Goal: Information Seeking & Learning: Learn about a topic

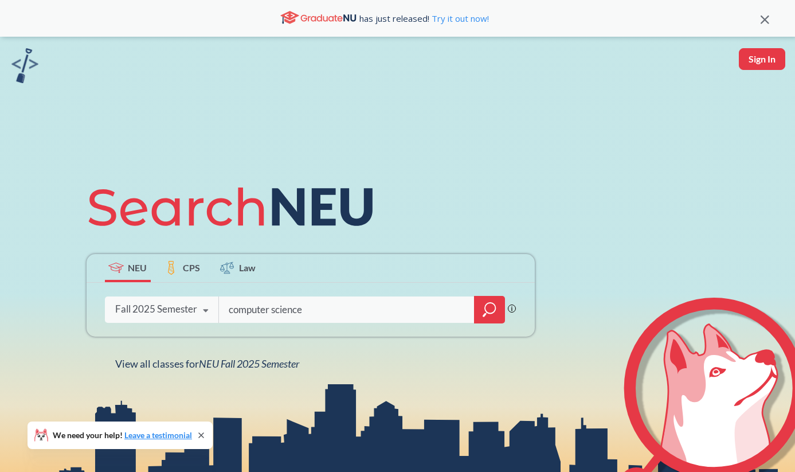
type input "computer science"
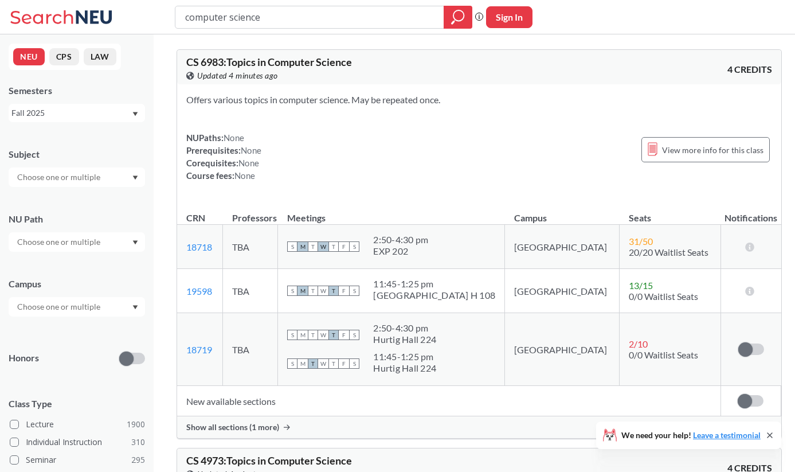
click at [61, 180] on input "text" at bounding box center [59, 177] width 96 height 14
click at [58, 200] on div "CS ( 115 )" at bounding box center [80, 197] width 130 height 13
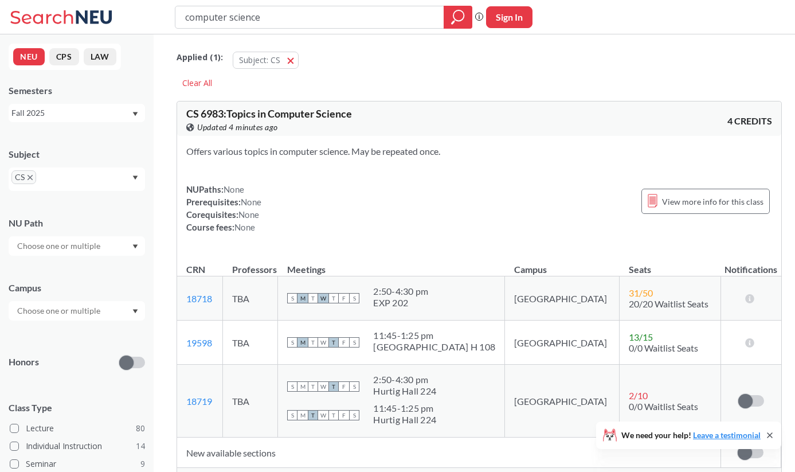
click at [71, 165] on div "Subject CS" at bounding box center [77, 163] width 136 height 54
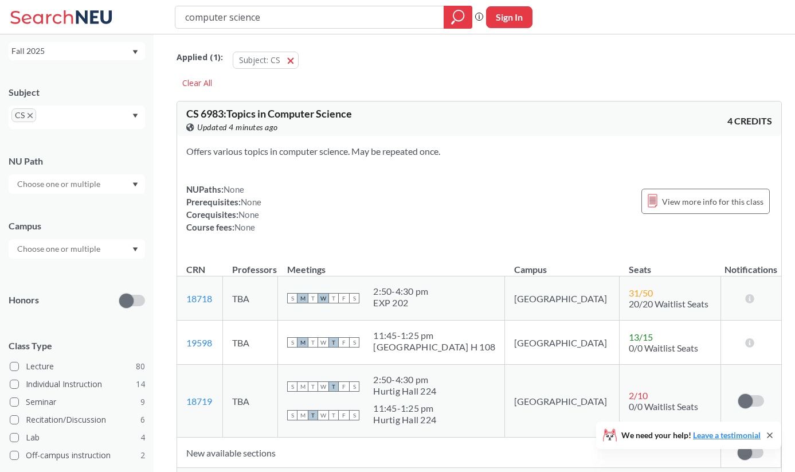
scroll to position [69, 0]
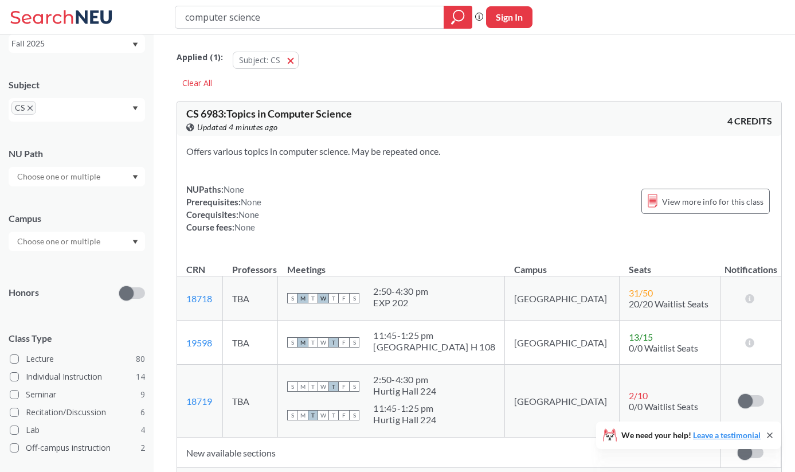
click at [61, 243] on input "text" at bounding box center [59, 242] width 96 height 14
click at [45, 342] on div "Online ( 31 )" at bounding box center [77, 330] width 136 height 32
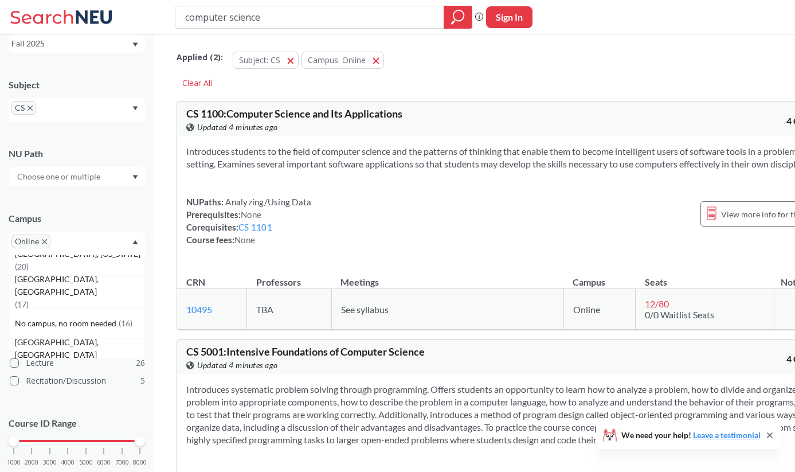
scroll to position [139, 0]
drag, startPoint x: 15, startPoint y: 439, endPoint x: 83, endPoint y: 436, distance: 67.7
click at [83, 436] on div at bounding box center [86, 441] width 10 height 10
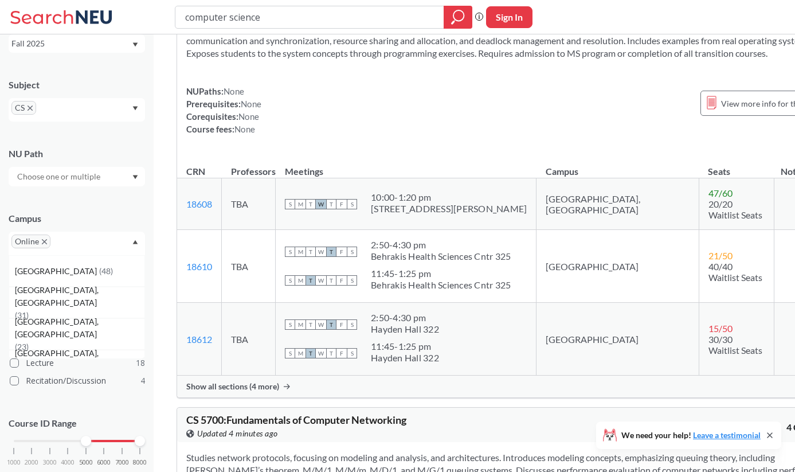
scroll to position [606, 0]
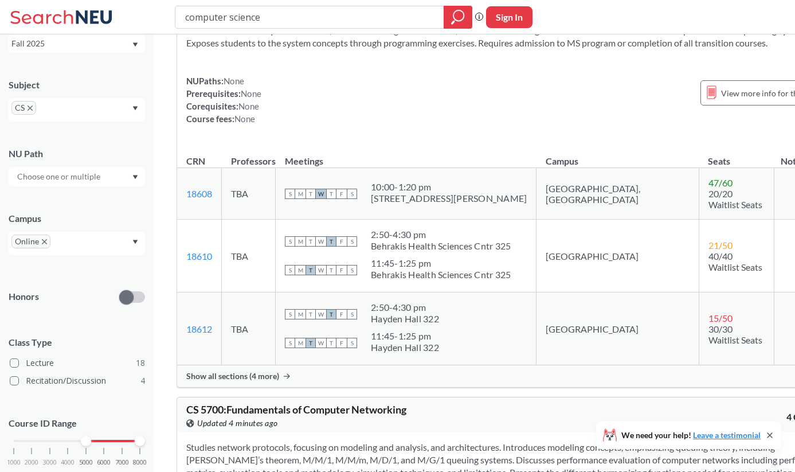
click at [264, 371] on span "Show all sections (4 more)" at bounding box center [232, 376] width 93 height 10
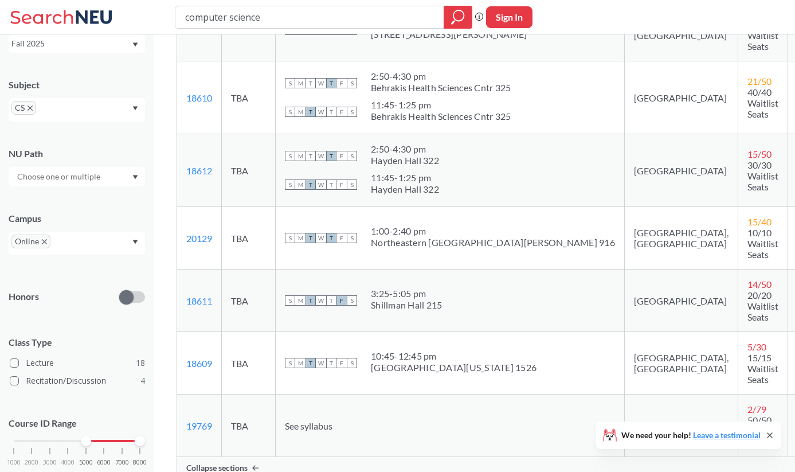
scroll to position [791, 0]
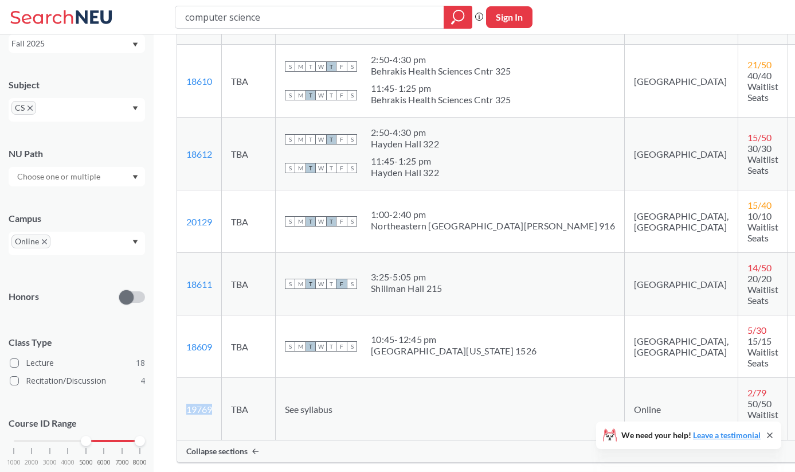
drag, startPoint x: 216, startPoint y: 343, endPoint x: 183, endPoint y: 344, distance: 32.1
click at [183, 378] on td "19769 View this section on Banner." at bounding box center [199, 409] width 45 height 63
copy link "19769"
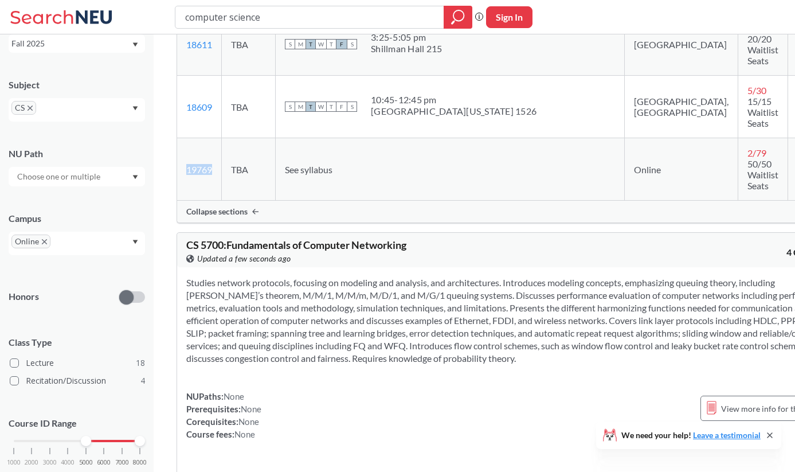
scroll to position [1032, 0]
click at [360, 290] on section at bounding box center [508, 320] width 645 height 88
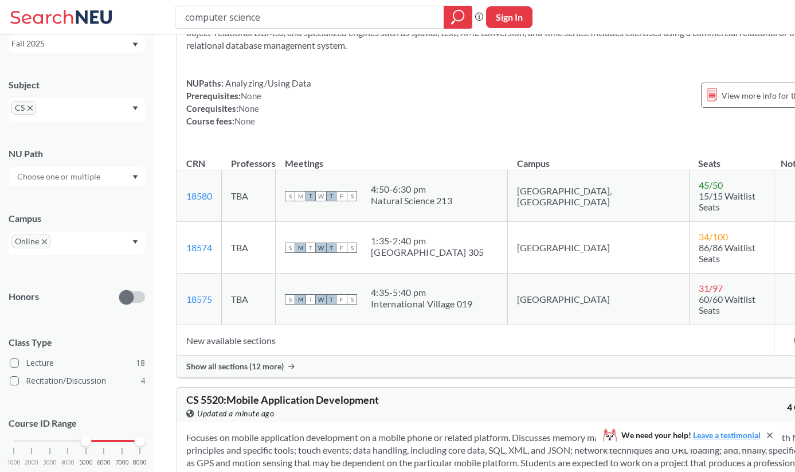
scroll to position [5450, 0]
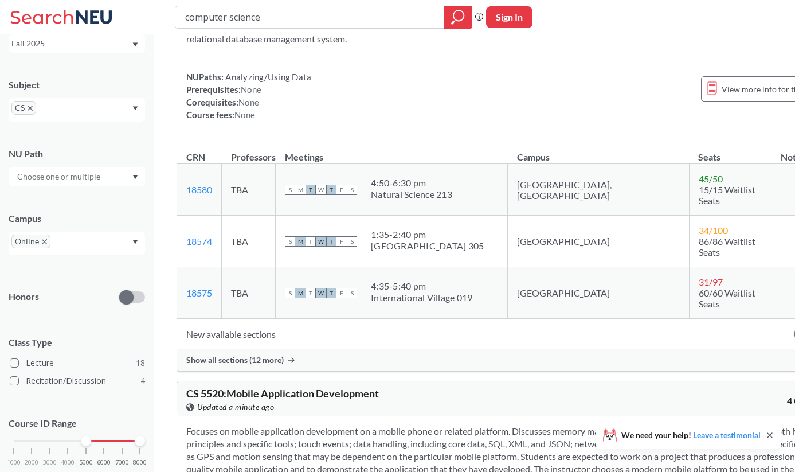
drag, startPoint x: 217, startPoint y: 319, endPoint x: 182, endPoint y: 318, distance: 35.0
copy link "20097"
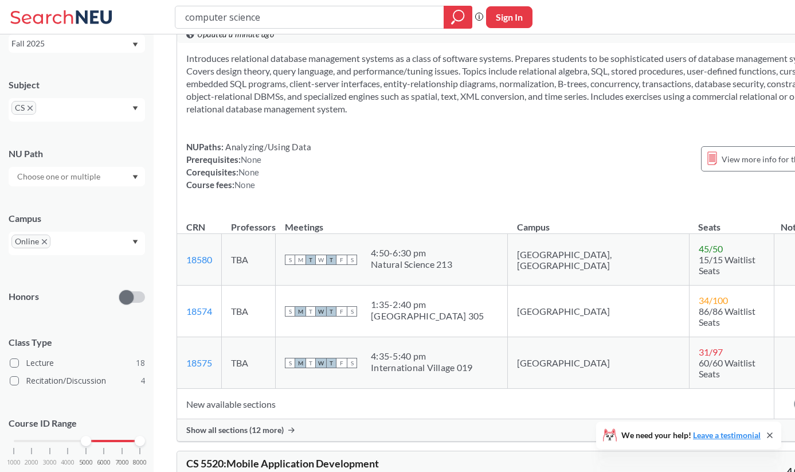
scroll to position [5379, 0]
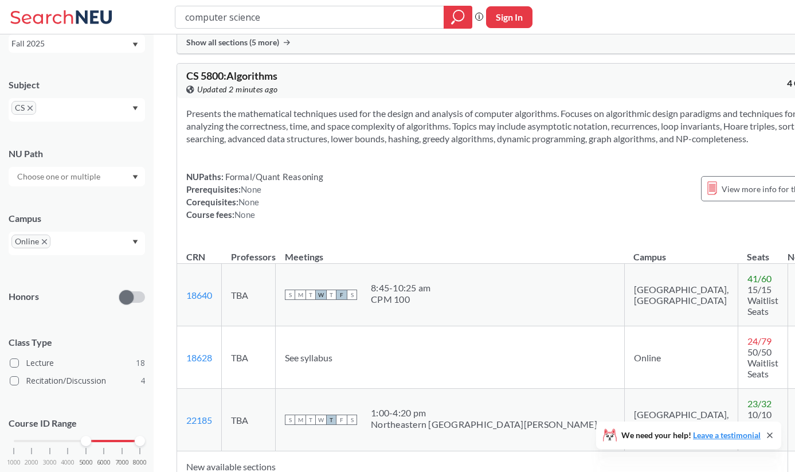
scroll to position [6588, 0]
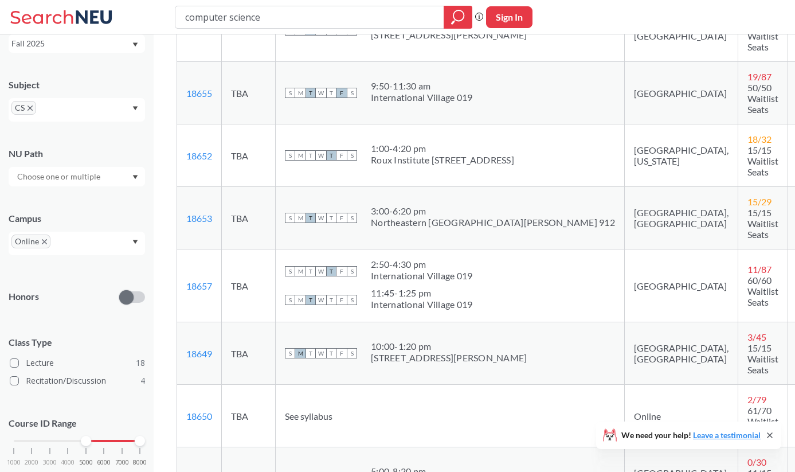
scroll to position [7380, 0]
